Goal: Contribute content: Contribute content

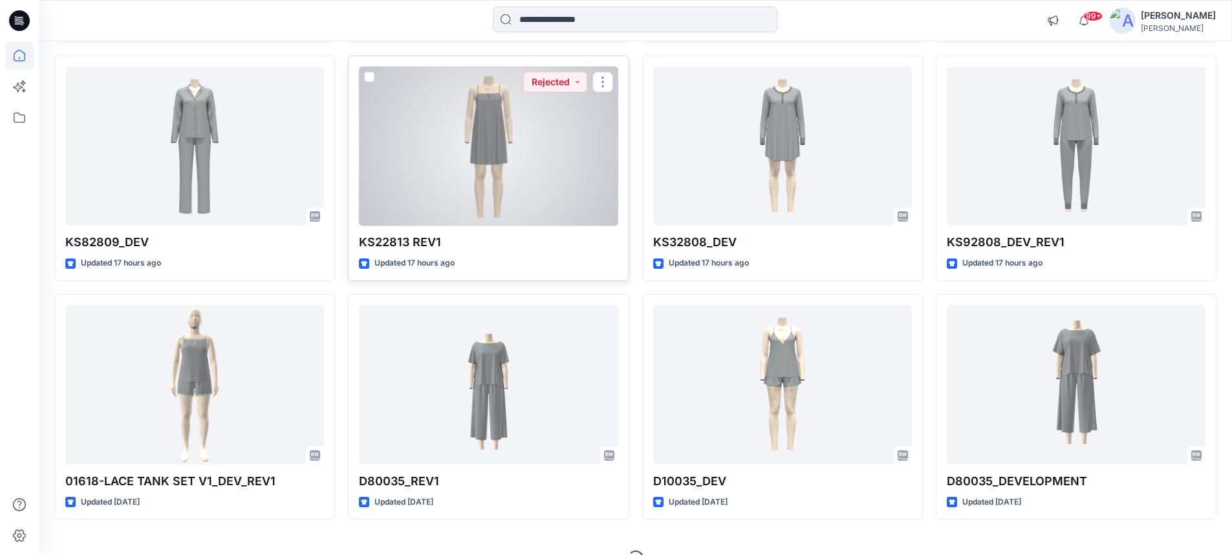
scroll to position [388, 0]
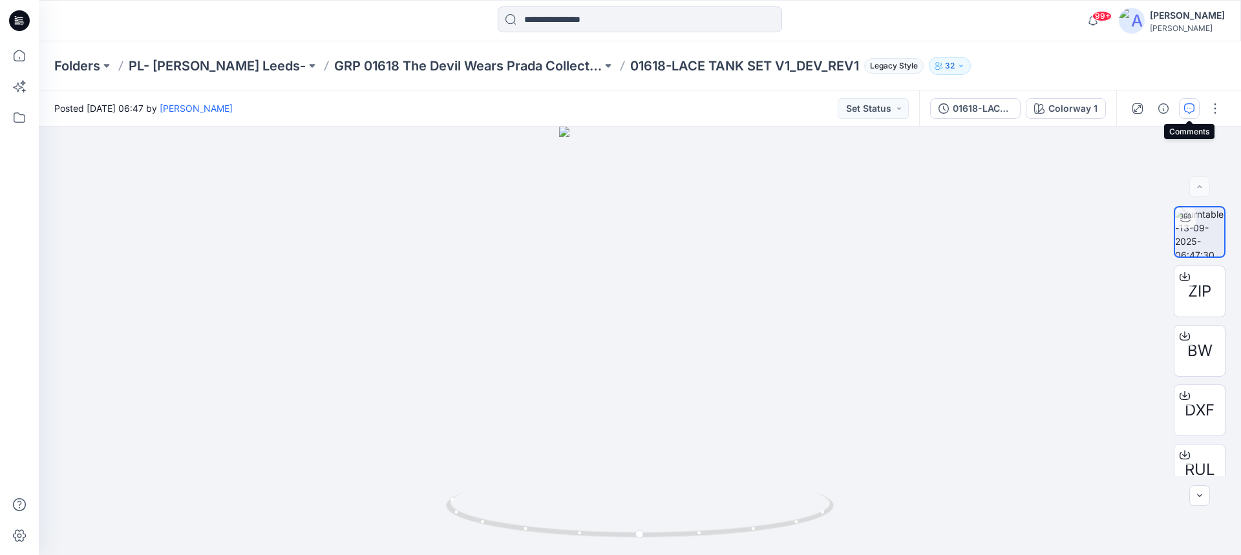
click at [1187, 111] on icon "button" at bounding box center [1189, 108] width 10 height 10
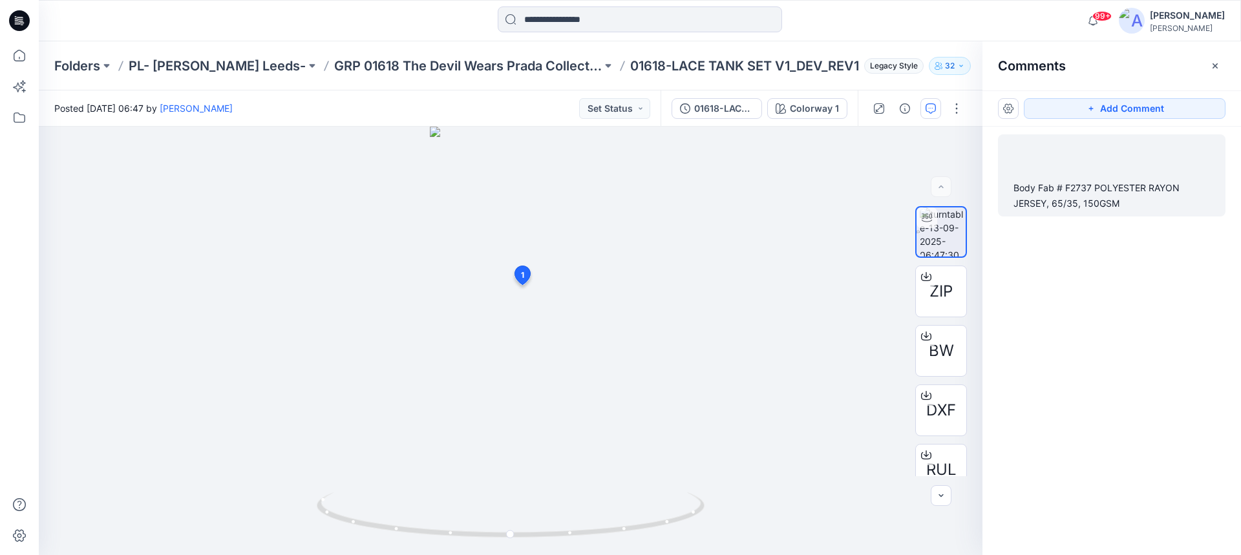
click at [1028, 191] on div "Body Fab # F2737 POLYESTER RAYON JERSEY, 65/35, 150GSM" at bounding box center [1112, 195] width 197 height 31
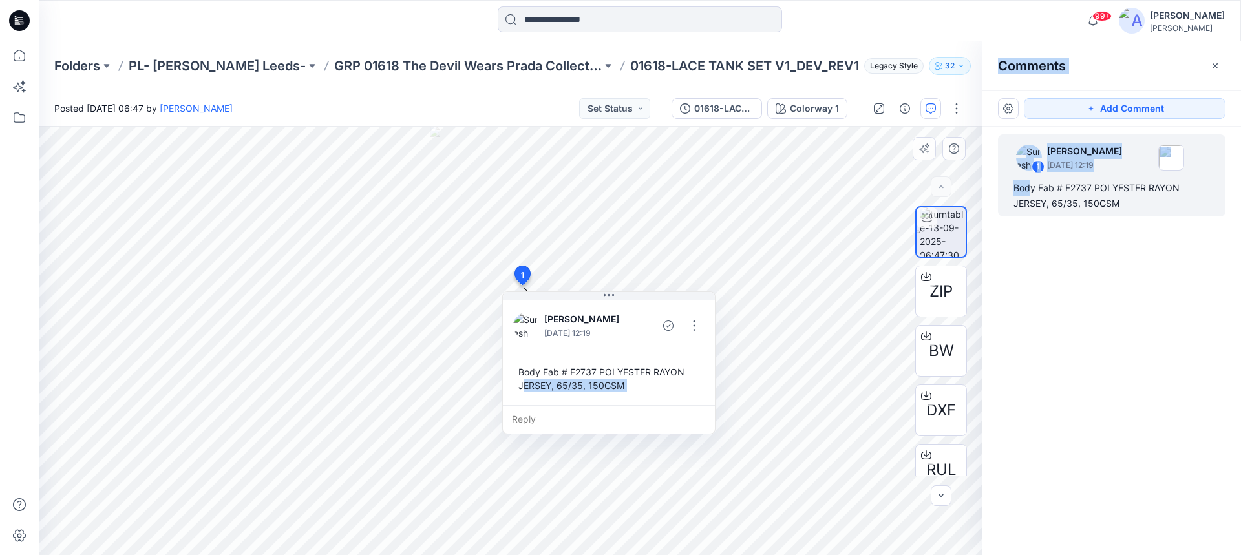
drag, startPoint x: 520, startPoint y: 373, endPoint x: 526, endPoint y: 385, distance: 13.6
click at [526, 385] on div "Body Fab # F2737 POLYESTER RAYON JERSEY, 65/35, 150GSM" at bounding box center [608, 378] width 191 height 37
drag, startPoint x: 527, startPoint y: 380, endPoint x: 522, endPoint y: 369, distance: 11.9
click at [522, 369] on div "Body Fab # F2737 POLYESTER RAYON JERSEY, 65/35, 150GSM" at bounding box center [608, 378] width 191 height 37
click at [518, 372] on div "Body Fab # F2737 POLYESTER RAYON JERSEY, 65/35, 150GSM" at bounding box center [608, 378] width 191 height 37
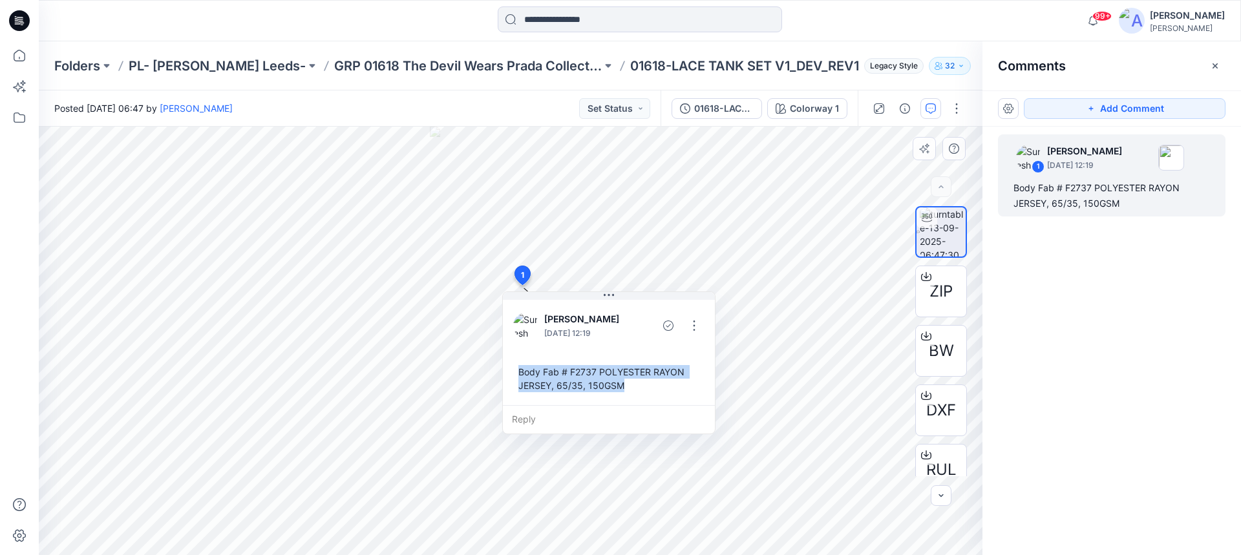
drag, startPoint x: 519, startPoint y: 371, endPoint x: 630, endPoint y: 394, distance: 112.8
click at [630, 394] on div "Body Fab # F2737 POLYESTER RAYON JERSEY, 65/35, 150GSM" at bounding box center [608, 378] width 191 height 37
copy div "Body Fab # F2737 POLYESTER RAYON JERSEY, 65/35, 150GSM"
click at [367, 66] on p "GRP 01618 The Devil Wears Prada Collection" at bounding box center [468, 66] width 268 height 18
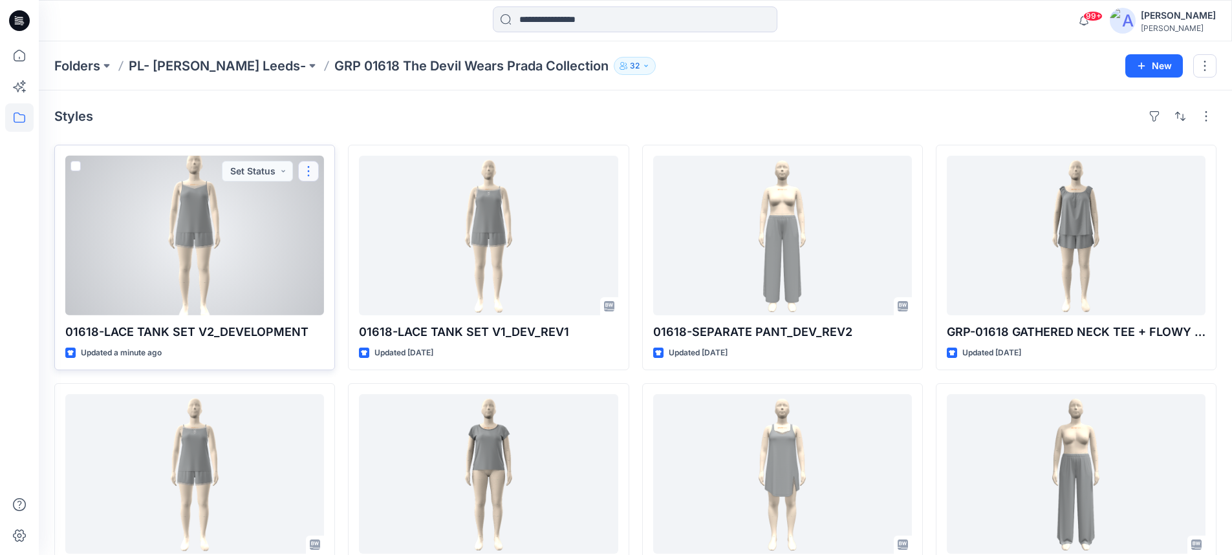
click at [306, 175] on button "button" at bounding box center [308, 171] width 21 height 21
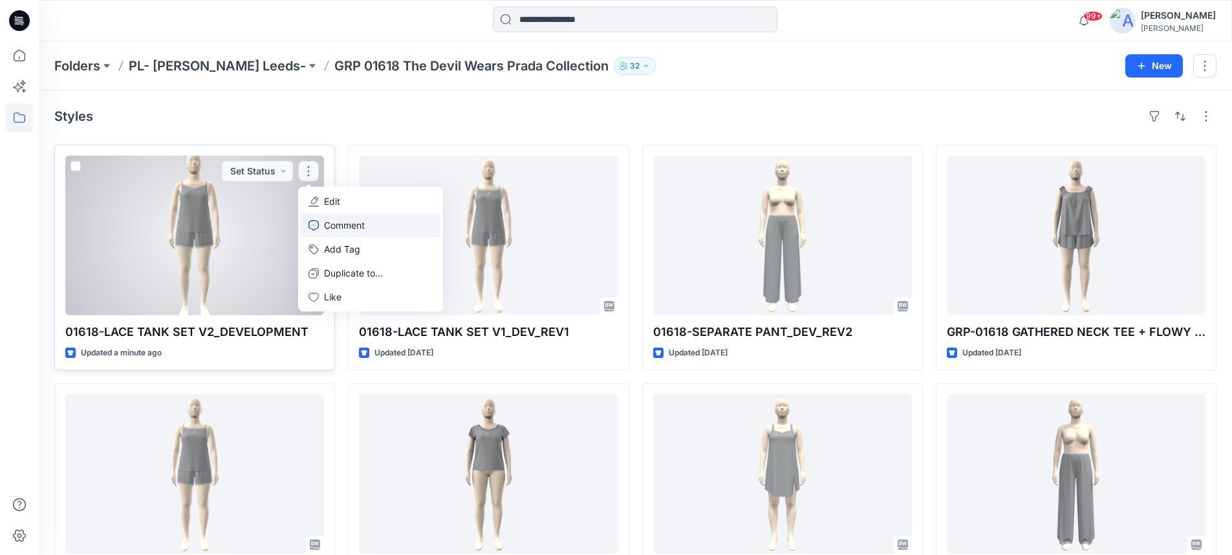
click at [330, 227] on p "Comment" at bounding box center [344, 226] width 41 height 14
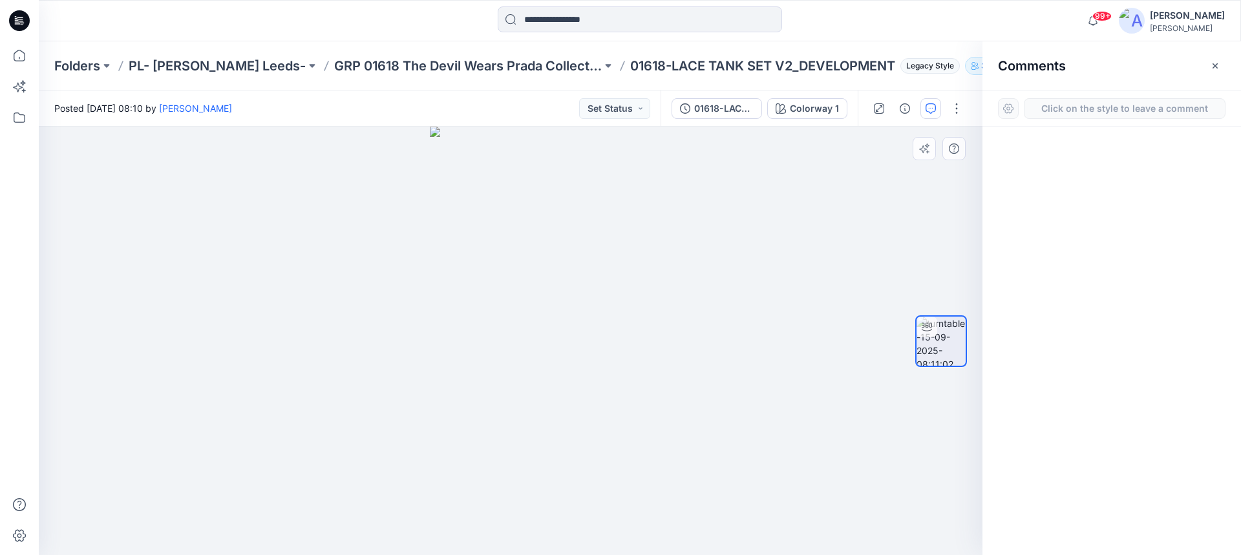
click at [519, 284] on div "1" at bounding box center [511, 341] width 944 height 429
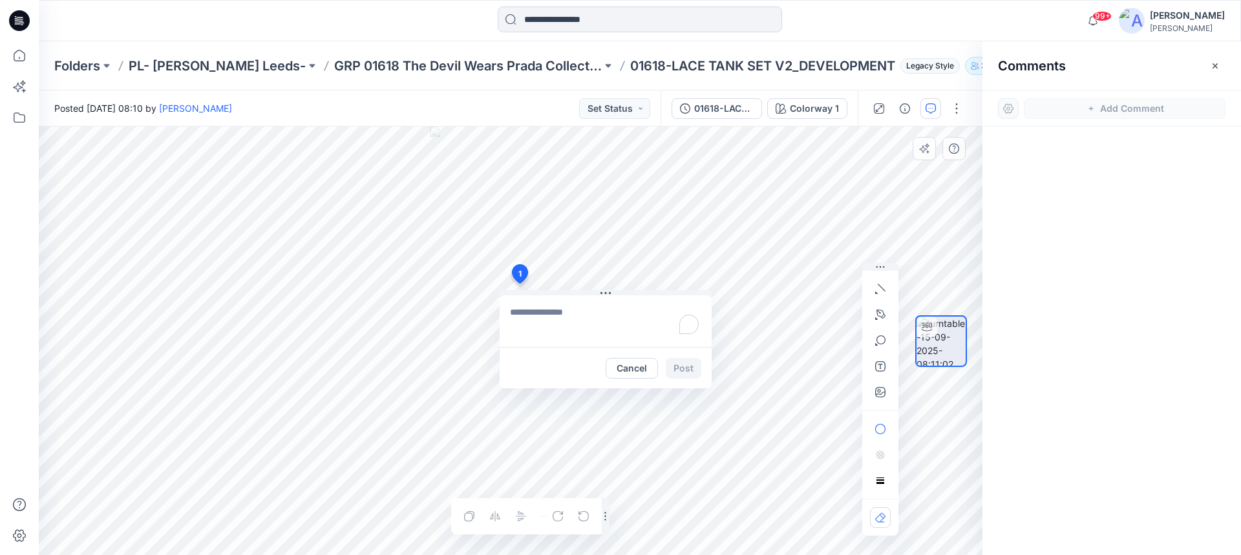
type textarea "**********"
click at [686, 370] on button "Post" at bounding box center [684, 368] width 36 height 21
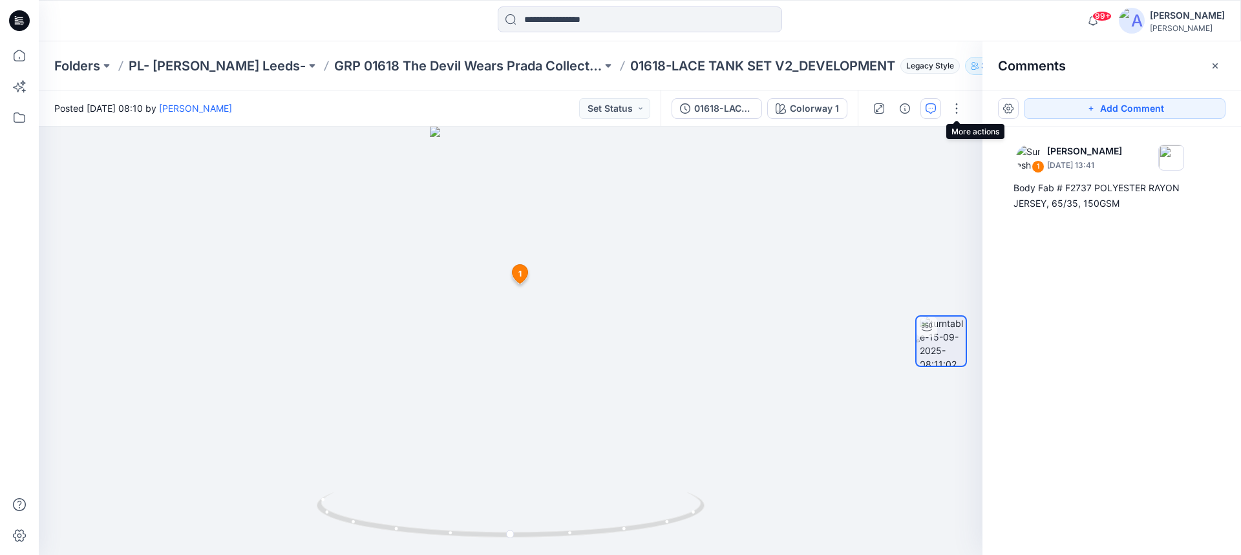
click at [945, 112] on div at bounding box center [918, 109] width 120 height 36
click at [954, 111] on button "button" at bounding box center [956, 108] width 21 height 21
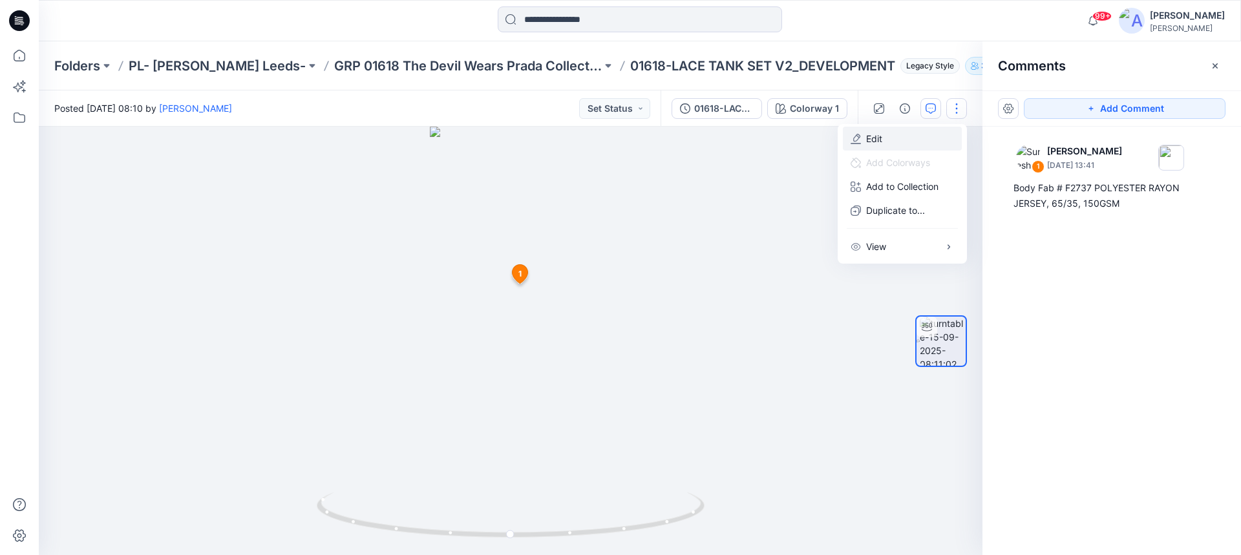
click at [885, 137] on button "Edit" at bounding box center [902, 139] width 119 height 24
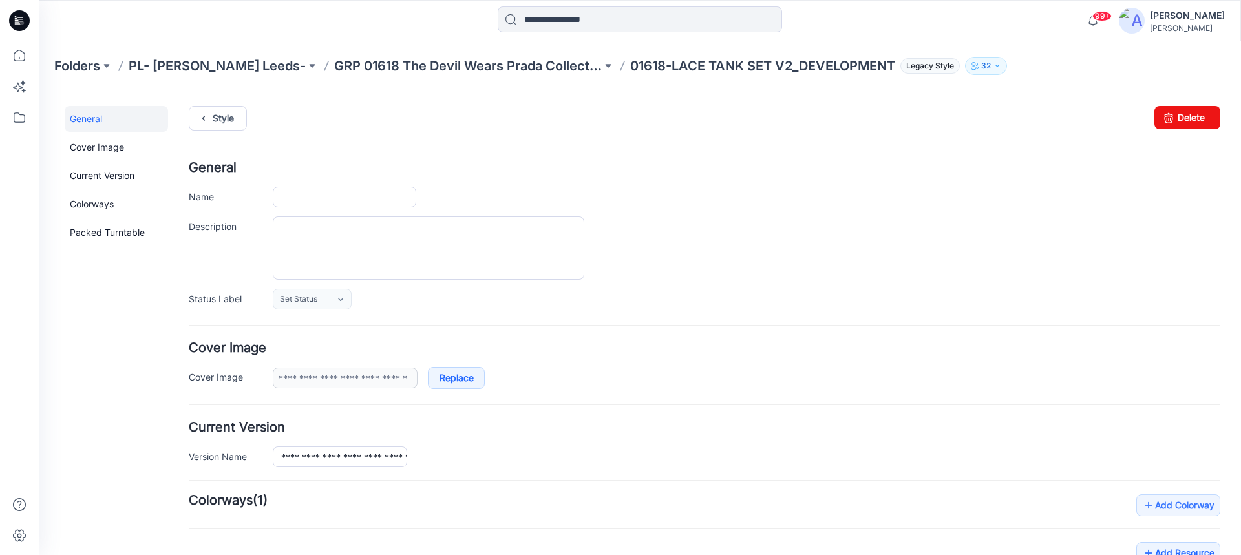
type input "**********"
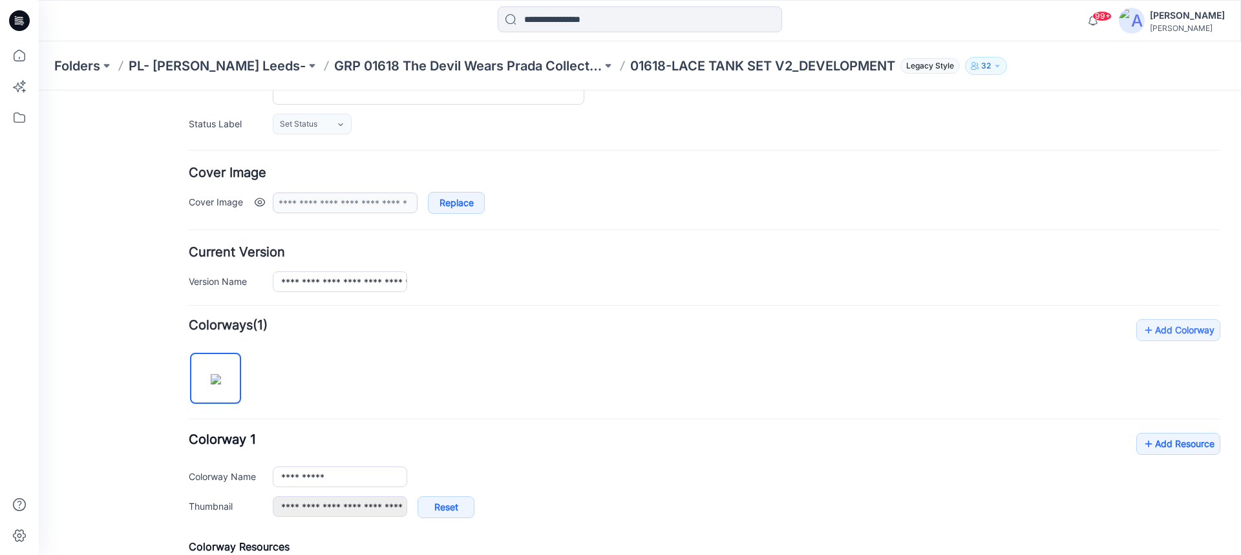
scroll to position [323, 0]
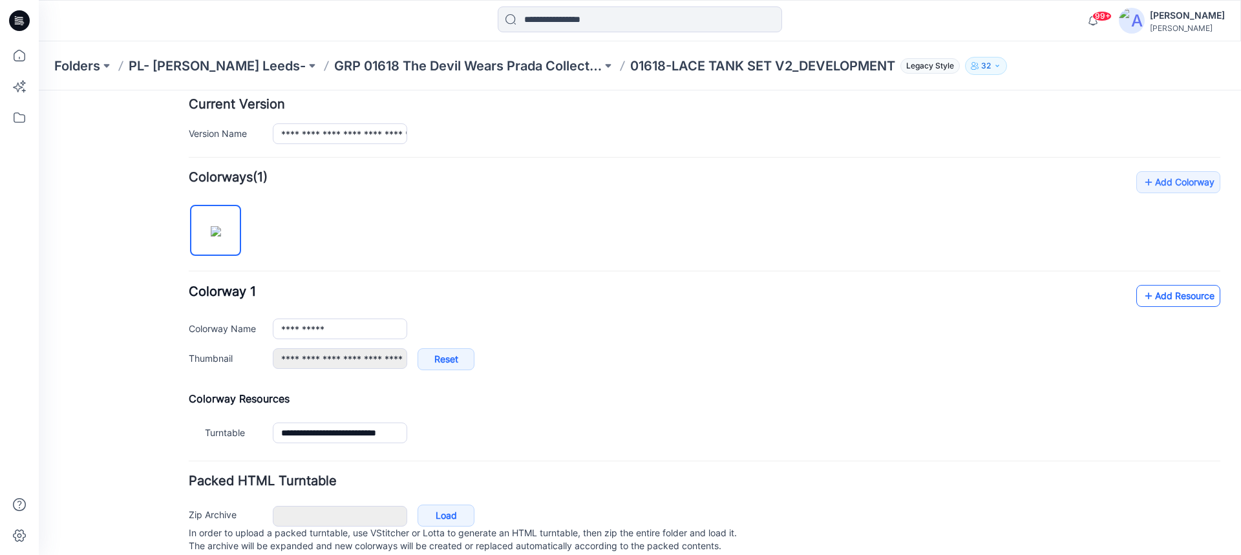
click at [1142, 298] on icon at bounding box center [1148, 296] width 13 height 21
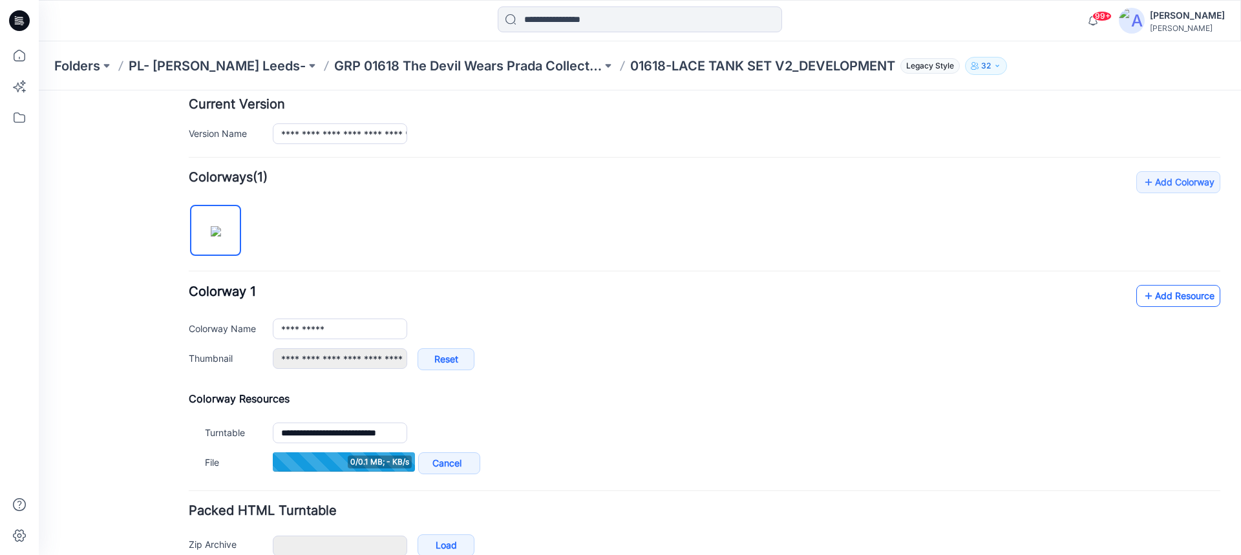
click at [1142, 296] on icon at bounding box center [1148, 296] width 13 height 21
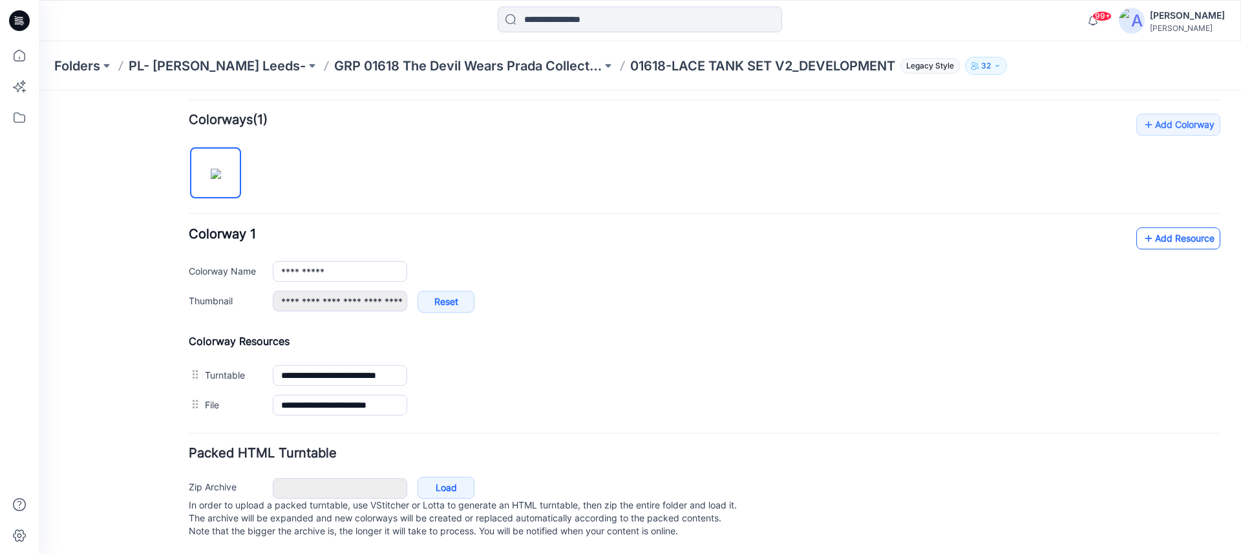
click at [1152, 231] on link "Add Resource" at bounding box center [1179, 239] width 84 height 22
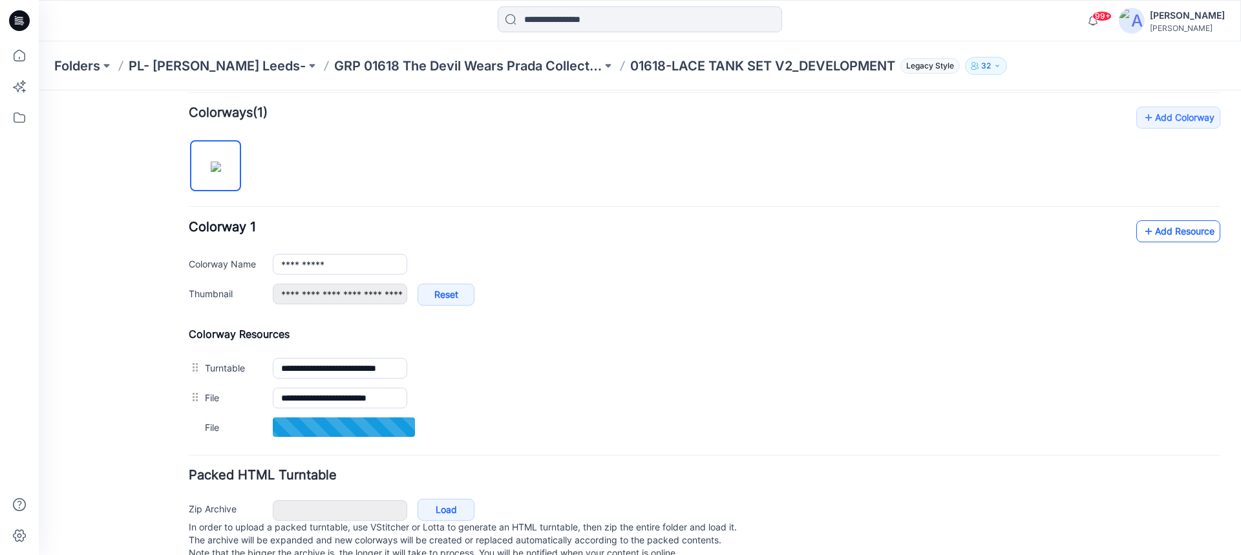
click at [1166, 233] on link "Add Resource" at bounding box center [1179, 231] width 84 height 22
click at [1143, 231] on icon at bounding box center [1148, 231] width 13 height 21
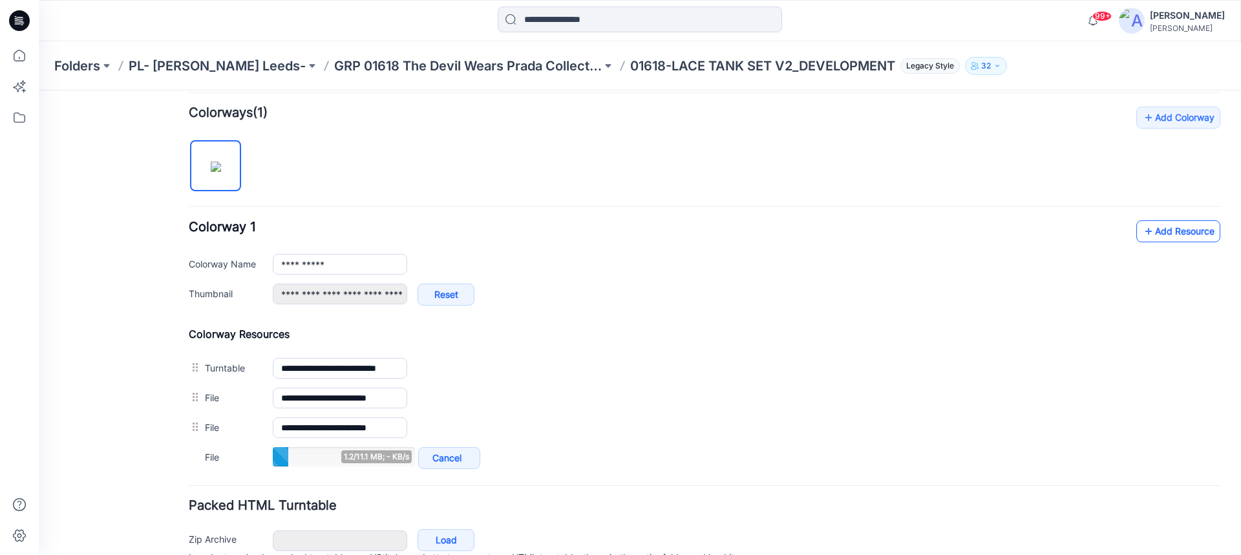
click at [1175, 239] on link "Add Resource" at bounding box center [1179, 231] width 84 height 22
